Goal: Navigation & Orientation: Find specific page/section

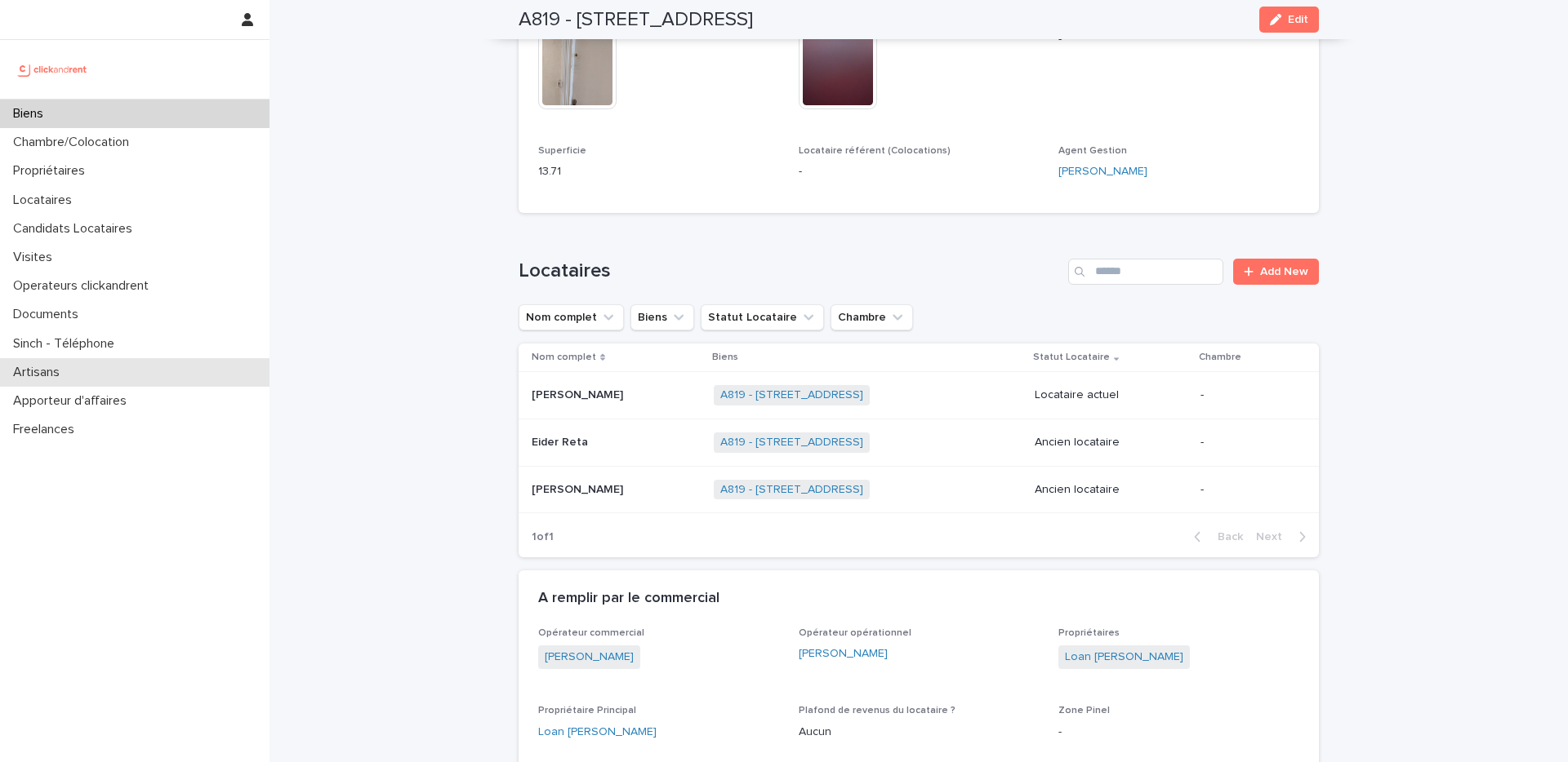
scroll to position [660, 0]
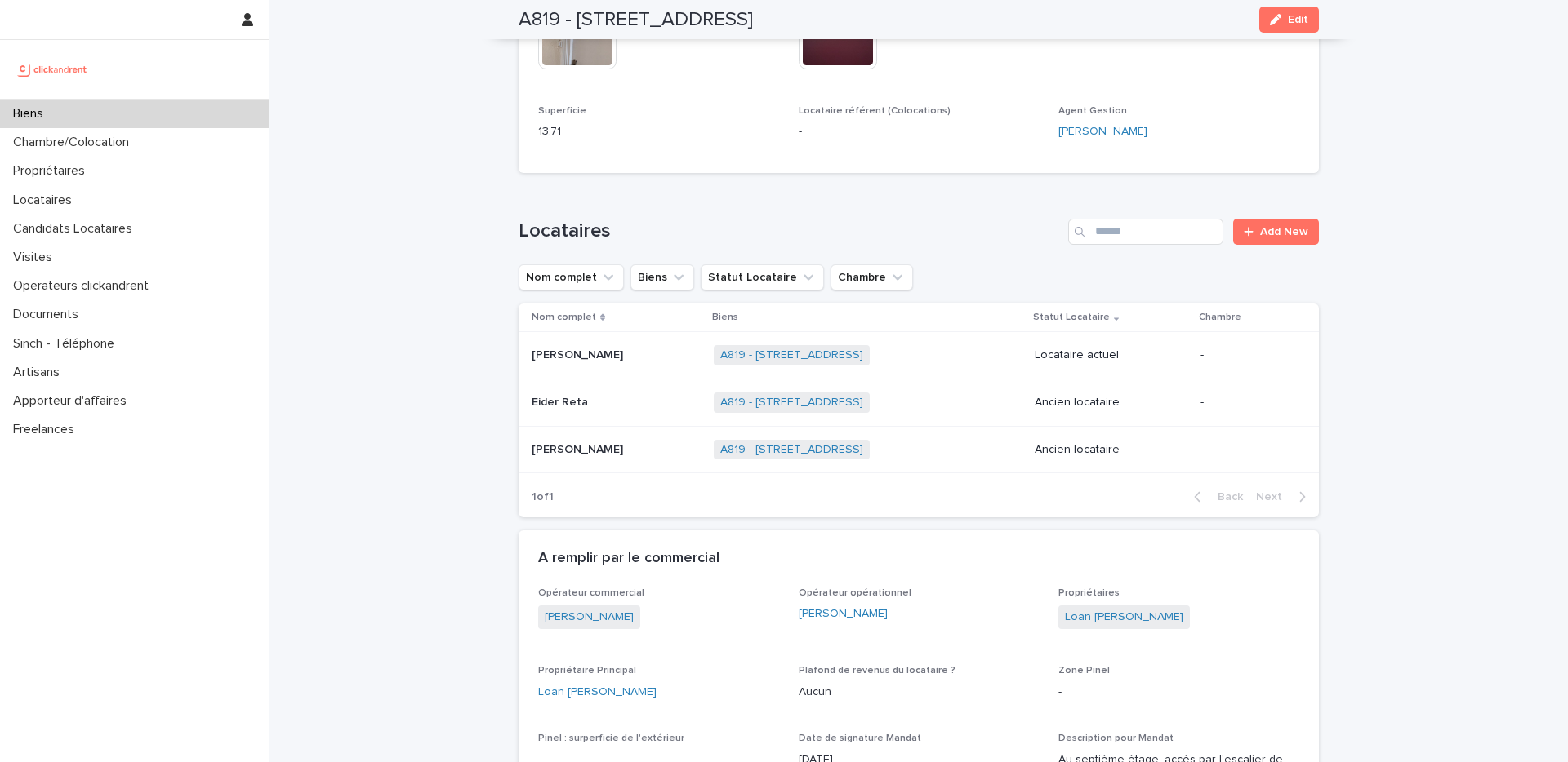
click at [623, 348] on p at bounding box center [616, 355] width 169 height 14
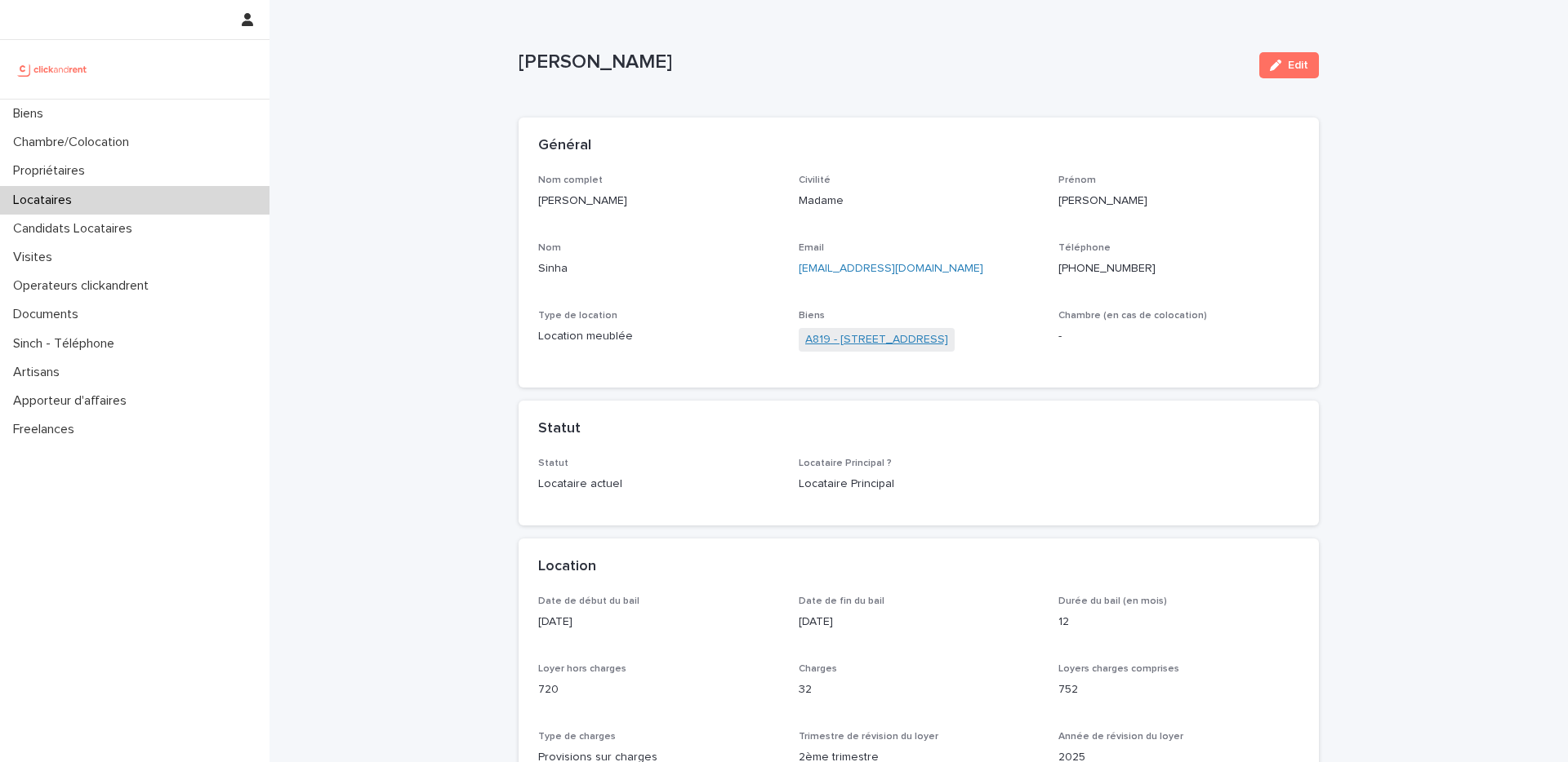
click at [876, 339] on link "A819 - [STREET_ADDRESS]" at bounding box center [876, 340] width 143 height 17
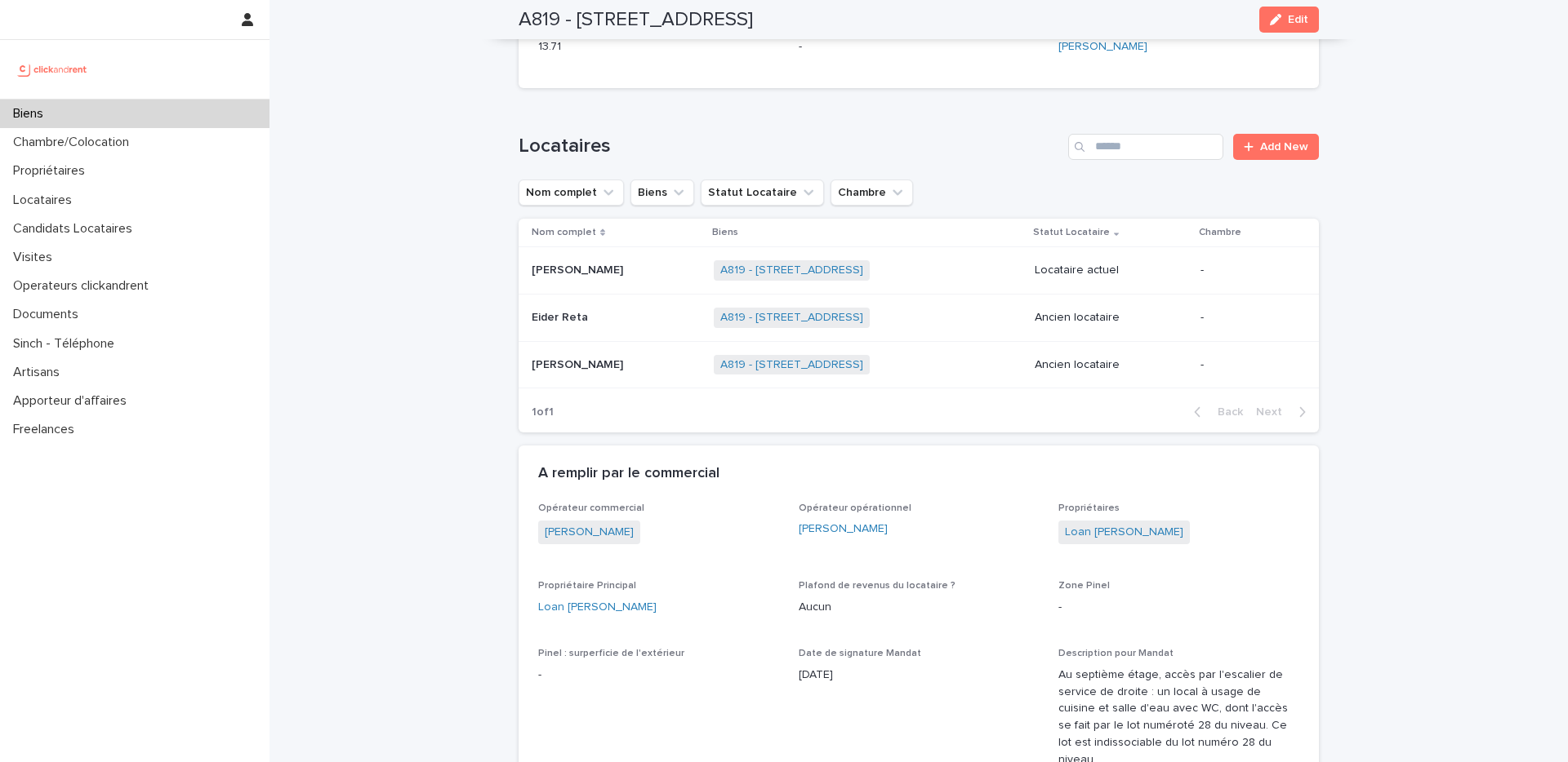
scroll to position [747, 0]
click at [942, 262] on div "A819 - [STREET_ADDRESS] + 0" at bounding box center [867, 268] width 308 height 34
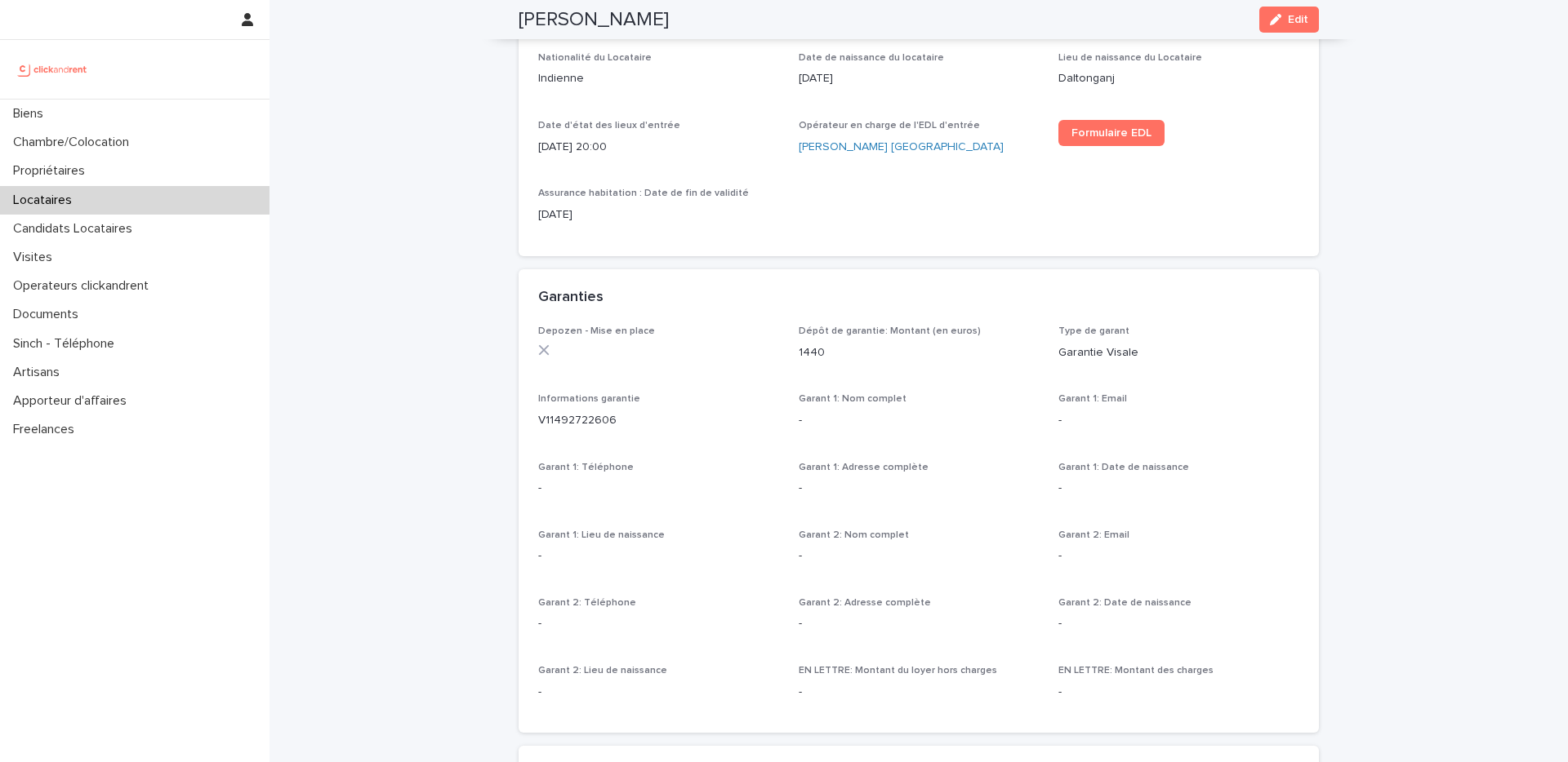
click at [942, 262] on div "Loading... Saving… Location Date de début du bail [DATE] Date de fin du bail [D…" at bounding box center [918, 30] width 801 height 478
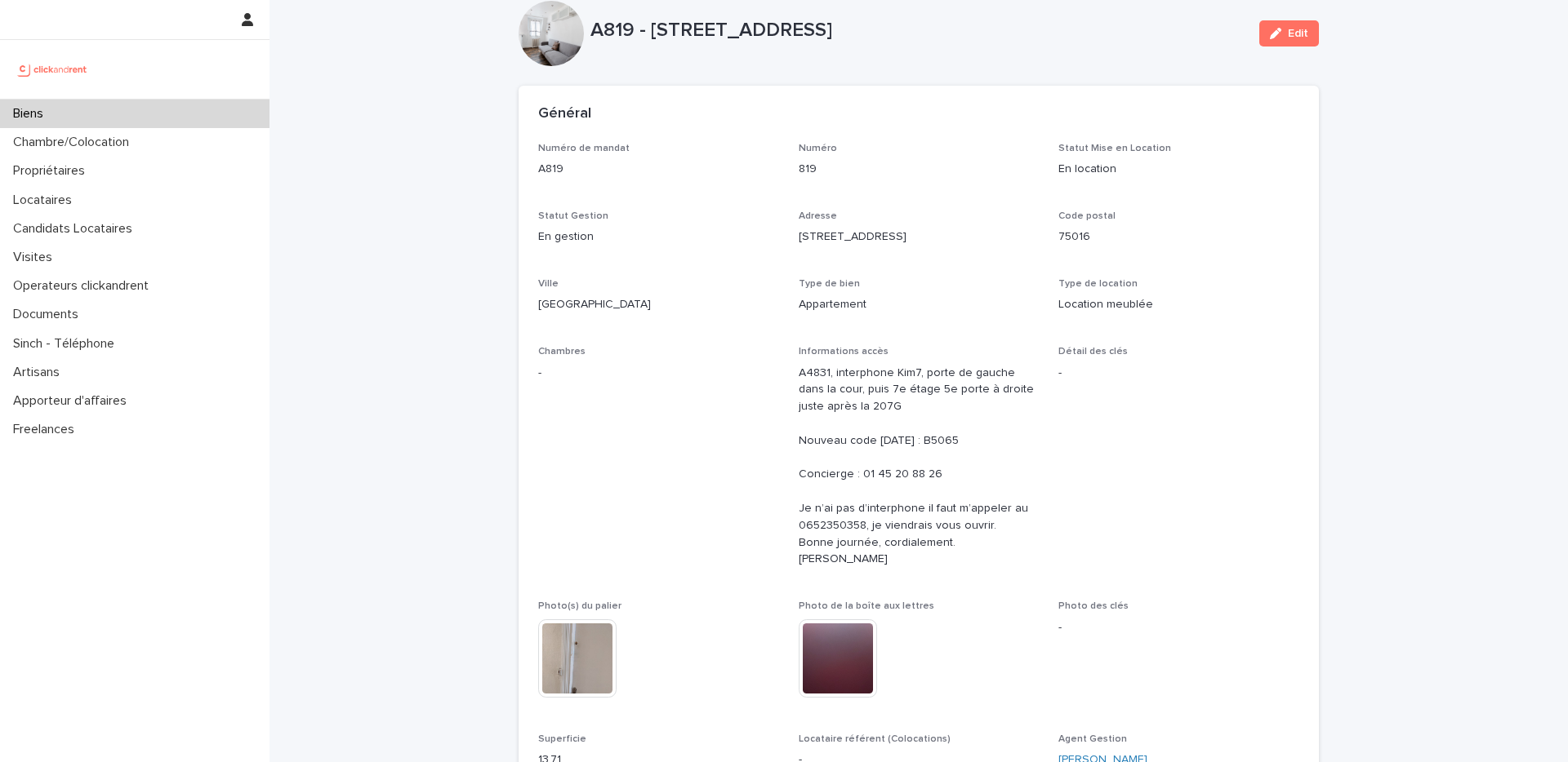
scroll to position [25, 0]
